Goal: Transaction & Acquisition: Subscribe to service/newsletter

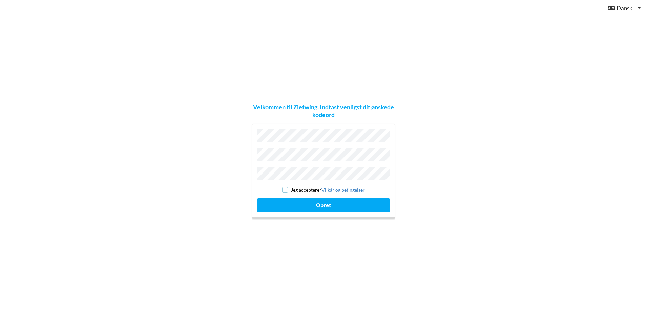
click at [287, 187] on input "checkbox" at bounding box center [285, 190] width 6 height 6
checkbox input "true"
click at [322, 201] on button "Opret" at bounding box center [323, 205] width 133 height 14
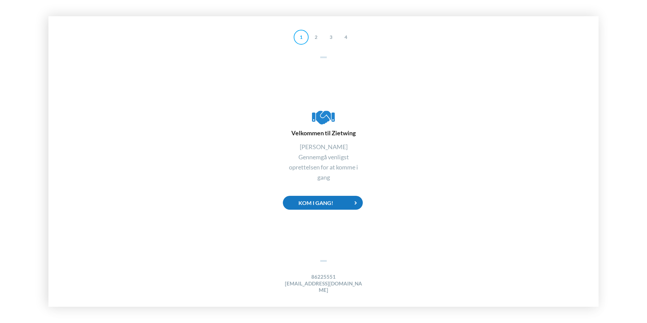
click at [320, 206] on div "Kom i gang!" at bounding box center [323, 203] width 80 height 14
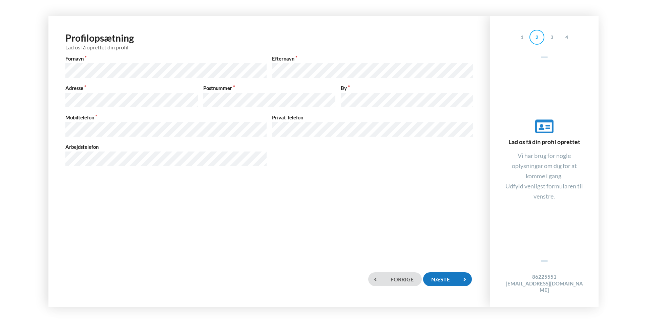
click at [444, 280] on div "Næste" at bounding box center [447, 280] width 49 height 14
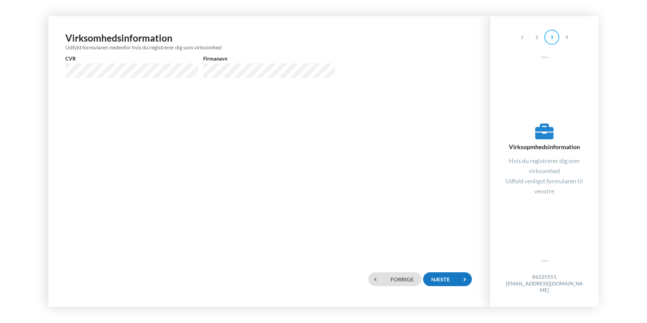
click at [444, 280] on div "Næste" at bounding box center [447, 280] width 49 height 14
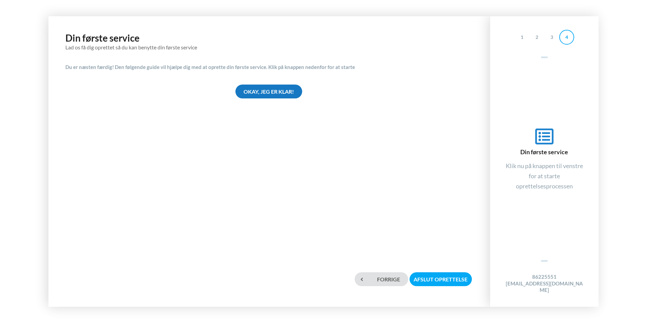
click at [250, 90] on div "Okay, jeg er klar!" at bounding box center [268, 92] width 67 height 14
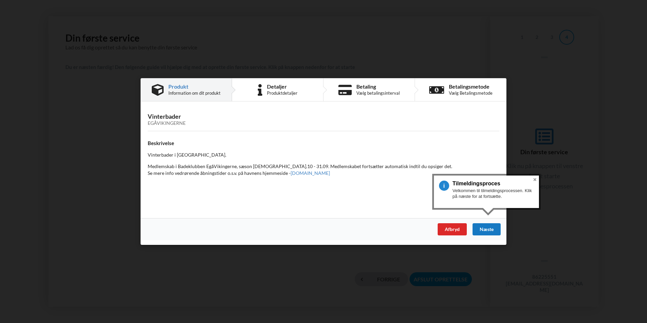
click at [492, 230] on div "Næste" at bounding box center [486, 229] width 28 height 12
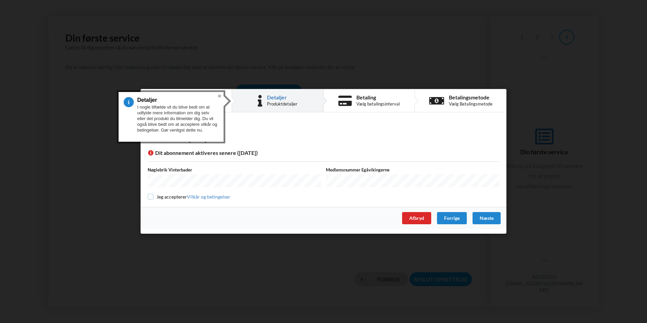
click at [152, 197] on input "checkbox" at bounding box center [151, 197] width 6 height 6
checkbox input "true"
click at [486, 218] on div "Næste" at bounding box center [486, 219] width 28 height 12
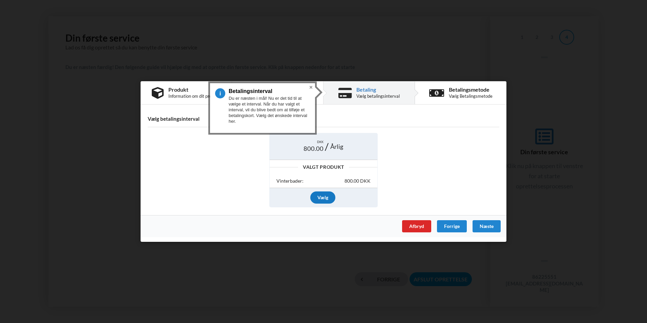
click at [325, 198] on div "Vælg" at bounding box center [322, 198] width 25 height 12
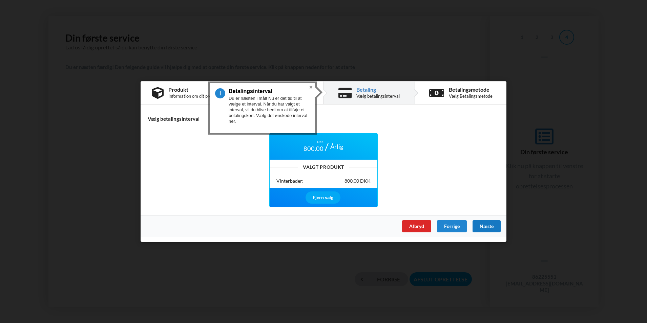
click at [486, 227] on div "Næste" at bounding box center [486, 226] width 28 height 12
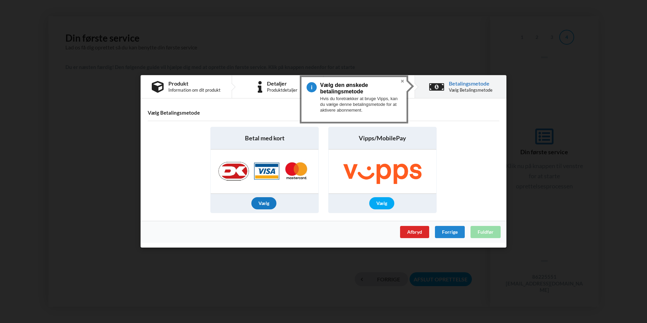
click at [264, 204] on div "Vælg" at bounding box center [263, 204] width 25 height 12
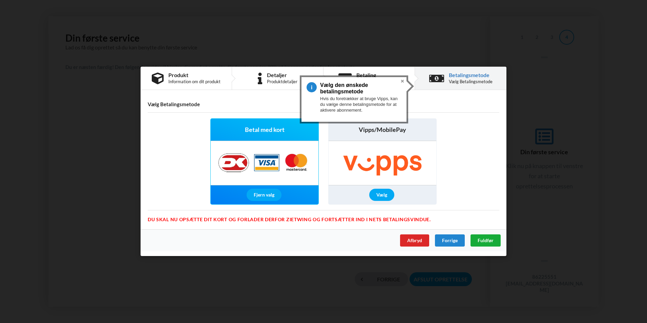
click at [484, 241] on span "Fuldfør" at bounding box center [485, 241] width 16 height 6
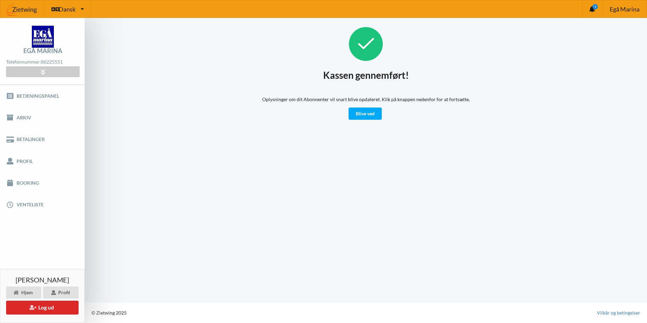
click at [47, 38] on img at bounding box center [43, 37] width 22 height 22
click at [44, 38] on img at bounding box center [43, 37] width 22 height 22
click at [369, 115] on link "Blive ved" at bounding box center [364, 114] width 33 height 12
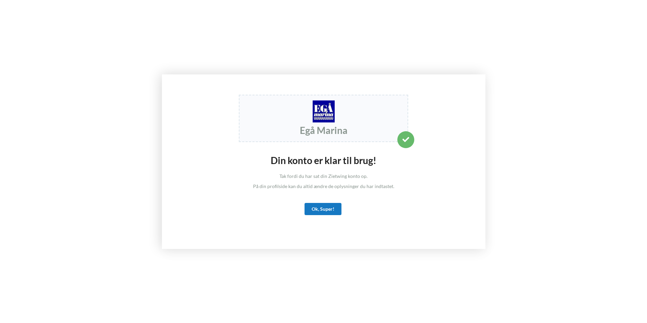
click at [324, 211] on div "Ok, Super!" at bounding box center [322, 209] width 37 height 12
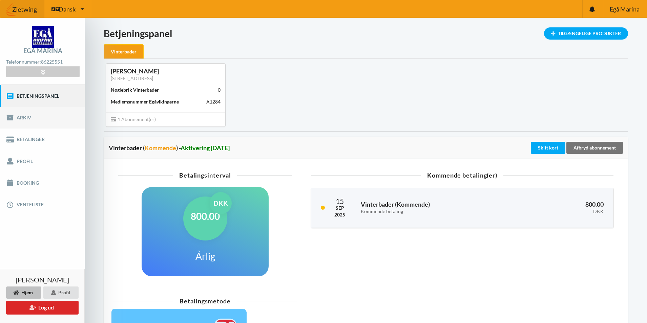
click at [29, 122] on link "Arkiv" at bounding box center [42, 118] width 85 height 22
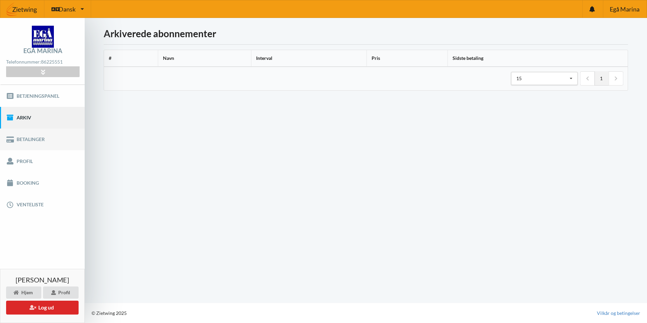
click at [32, 140] on link "Betalinger" at bounding box center [42, 140] width 85 height 22
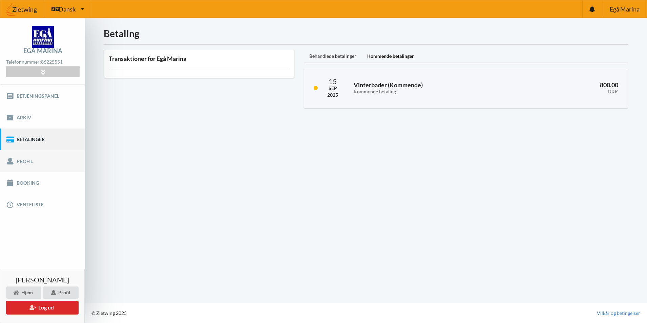
click at [31, 162] on link "Profil" at bounding box center [42, 161] width 85 height 22
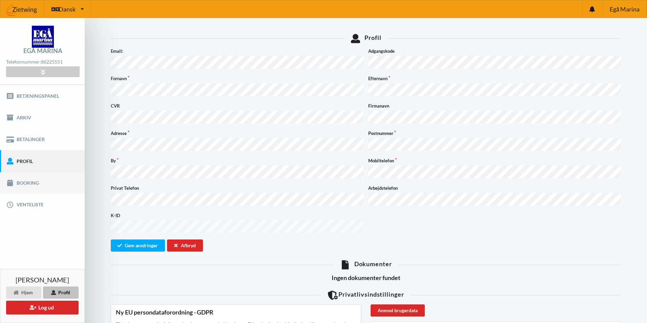
click at [38, 181] on link "Booking" at bounding box center [42, 183] width 85 height 22
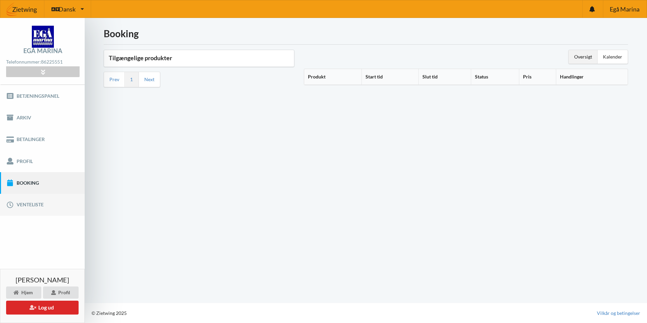
click at [39, 202] on link "Venteliste" at bounding box center [42, 205] width 85 height 22
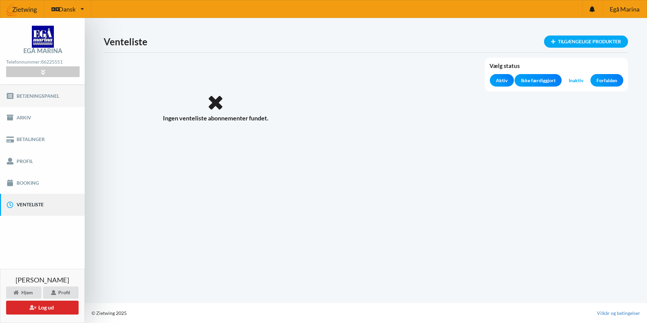
click at [45, 96] on link "Betjeningspanel" at bounding box center [42, 96] width 85 height 22
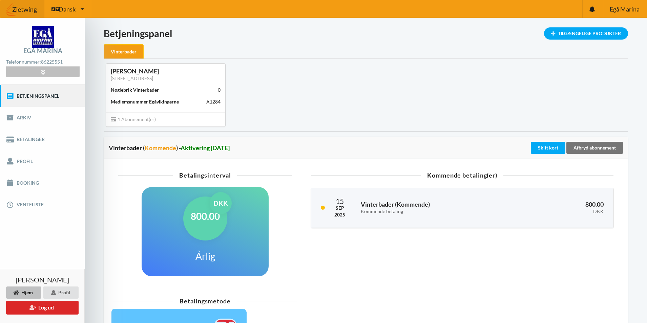
click at [42, 70] on icon at bounding box center [43, 72] width 8 height 6
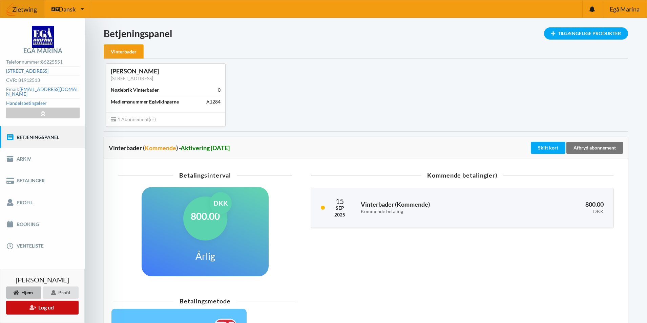
click at [55, 308] on button "Log ud" at bounding box center [42, 308] width 72 height 14
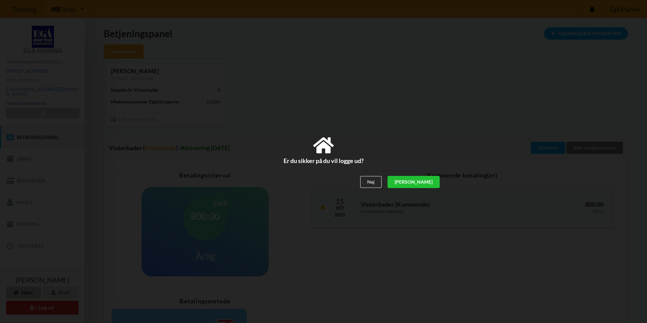
click at [429, 182] on div "[PERSON_NAME]" at bounding box center [413, 182] width 52 height 12
